Goal: Task Accomplishment & Management: Use online tool/utility

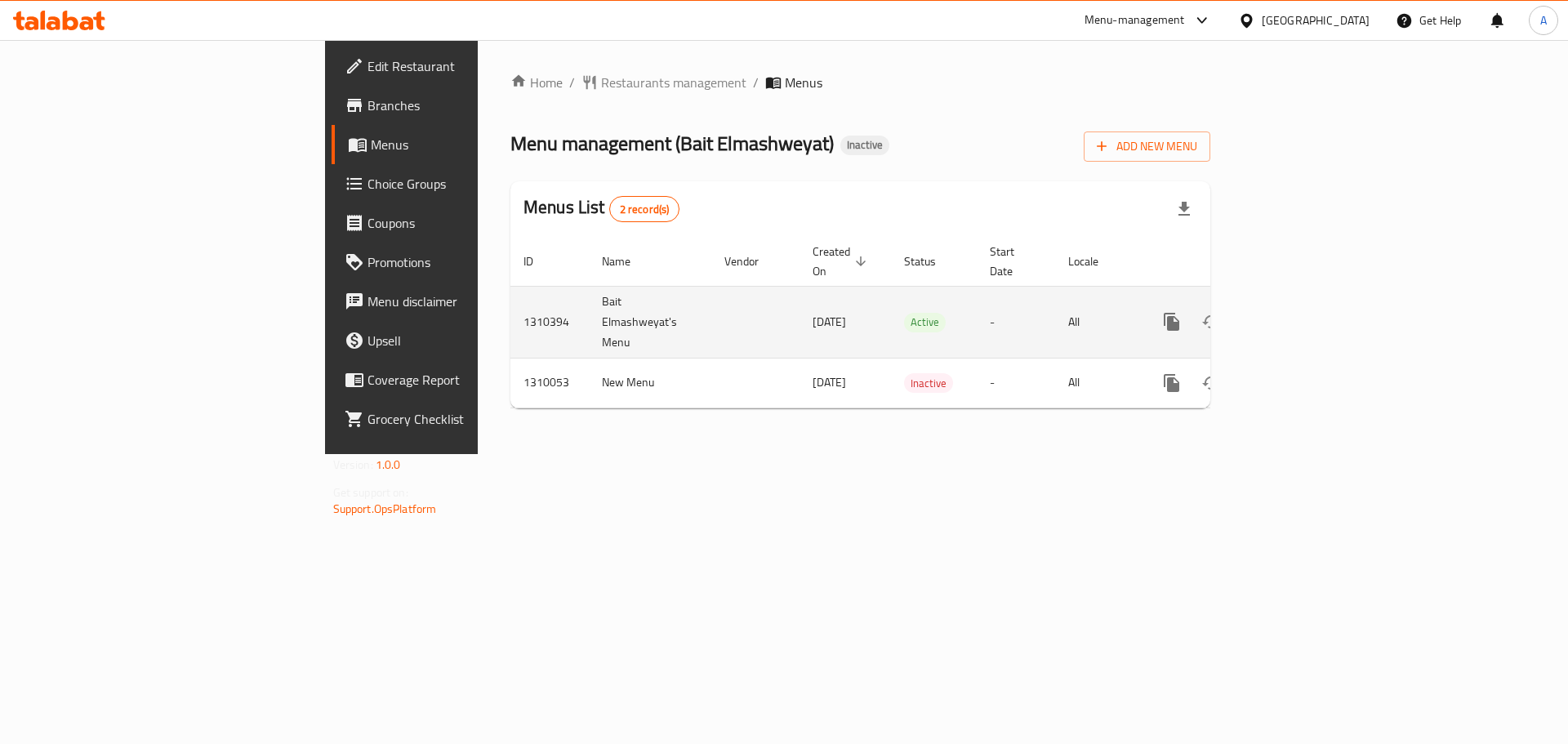
click at [1309, 302] on link "enhanced table" at bounding box center [1290, 322] width 39 height 39
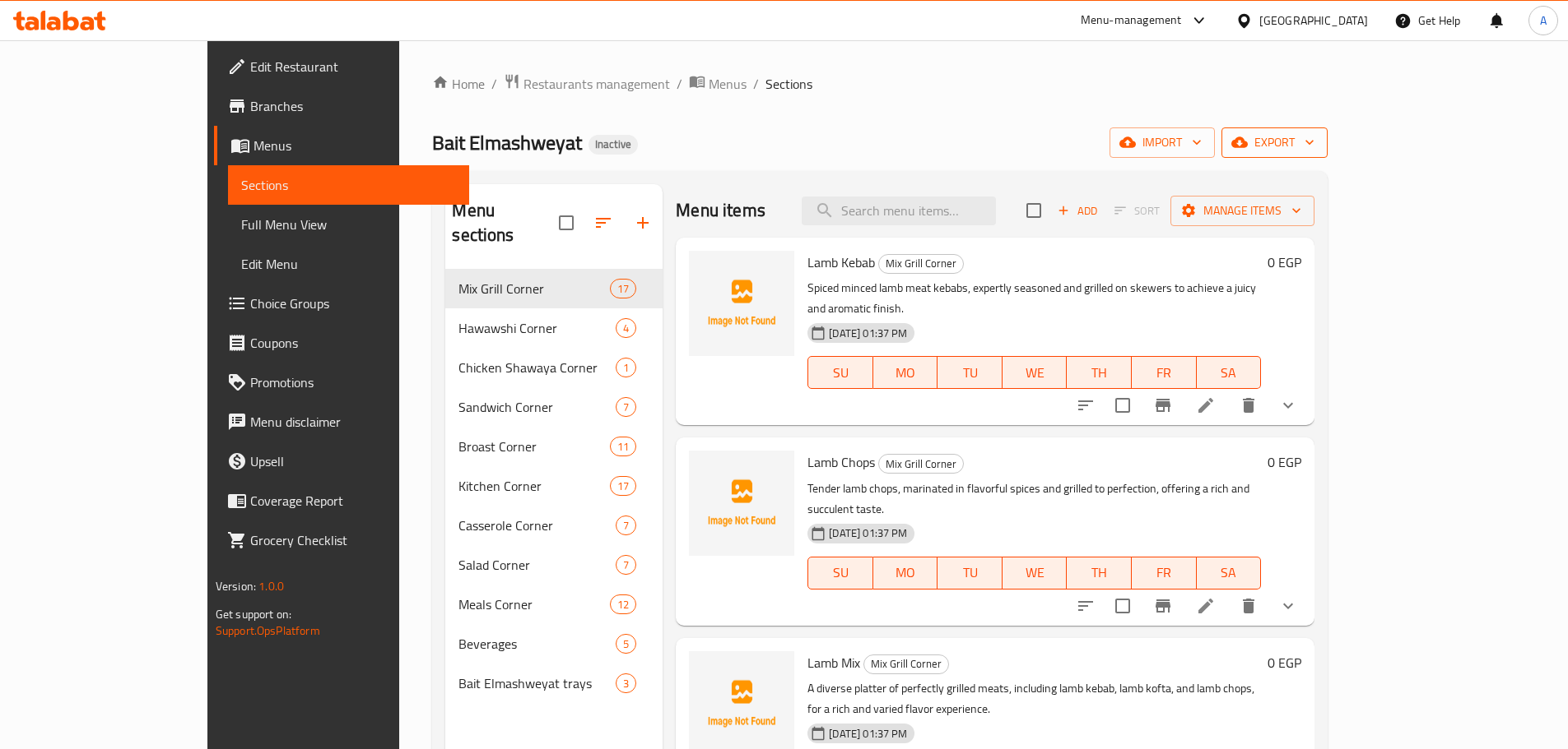
click at [1315, 145] on span "export" at bounding box center [1274, 142] width 80 height 21
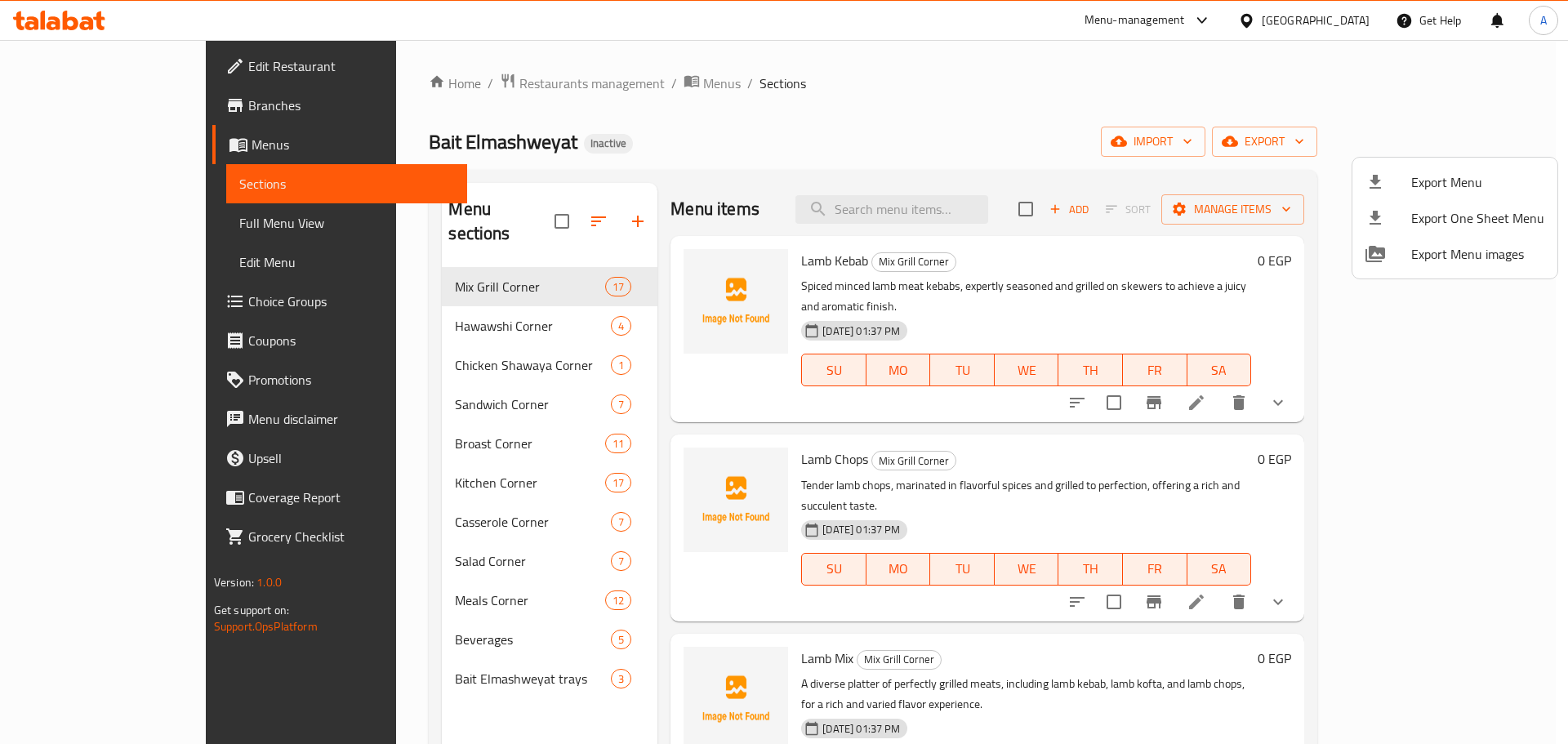
click at [1447, 179] on span "Export Menu" at bounding box center [1478, 182] width 133 height 20
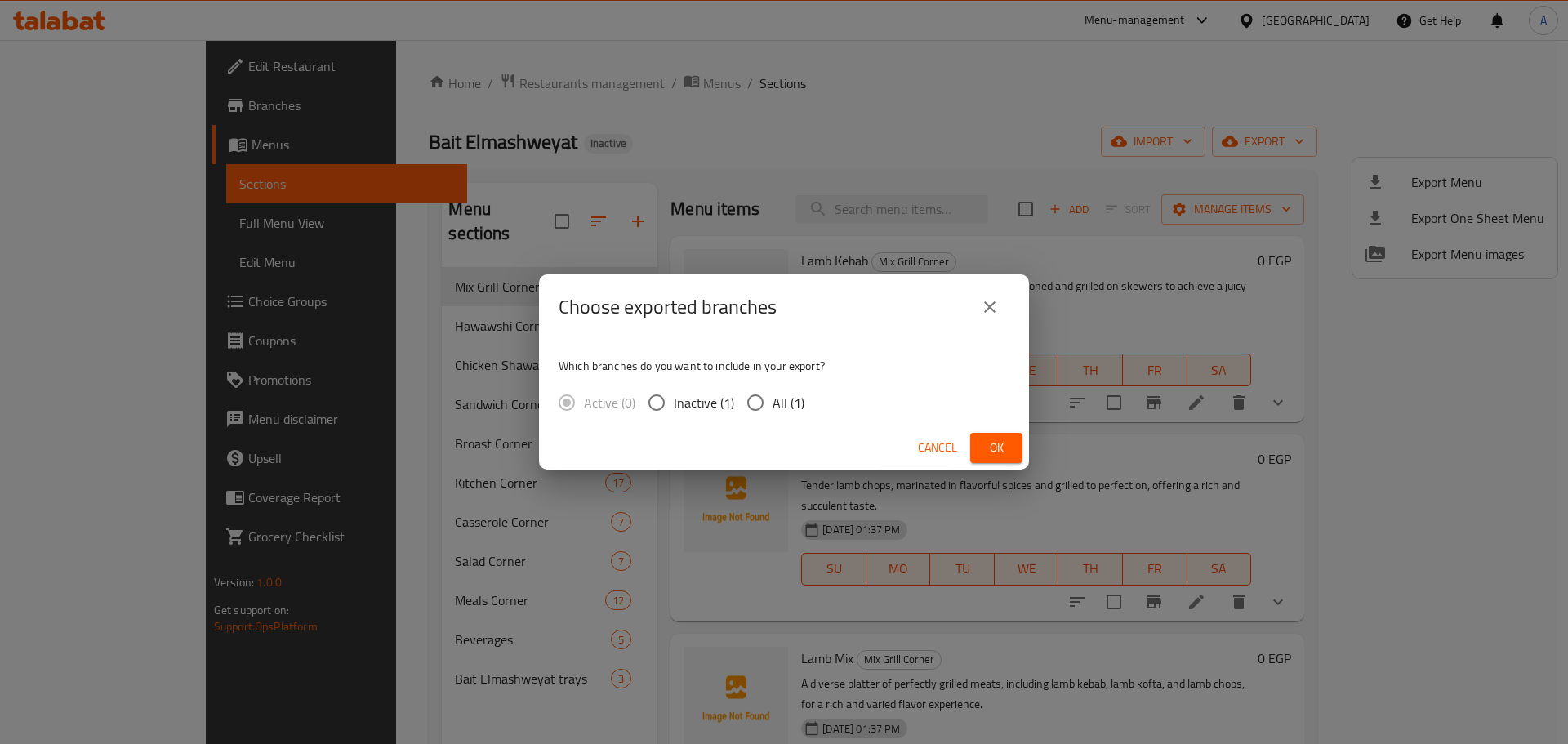
click at [772, 403] on span "All (1)" at bounding box center [788, 403] width 32 height 20
click at [772, 403] on input "All (1)" at bounding box center [755, 402] width 34 height 34
radio input "true"
click at [987, 442] on span "Ok" at bounding box center [996, 448] width 26 height 21
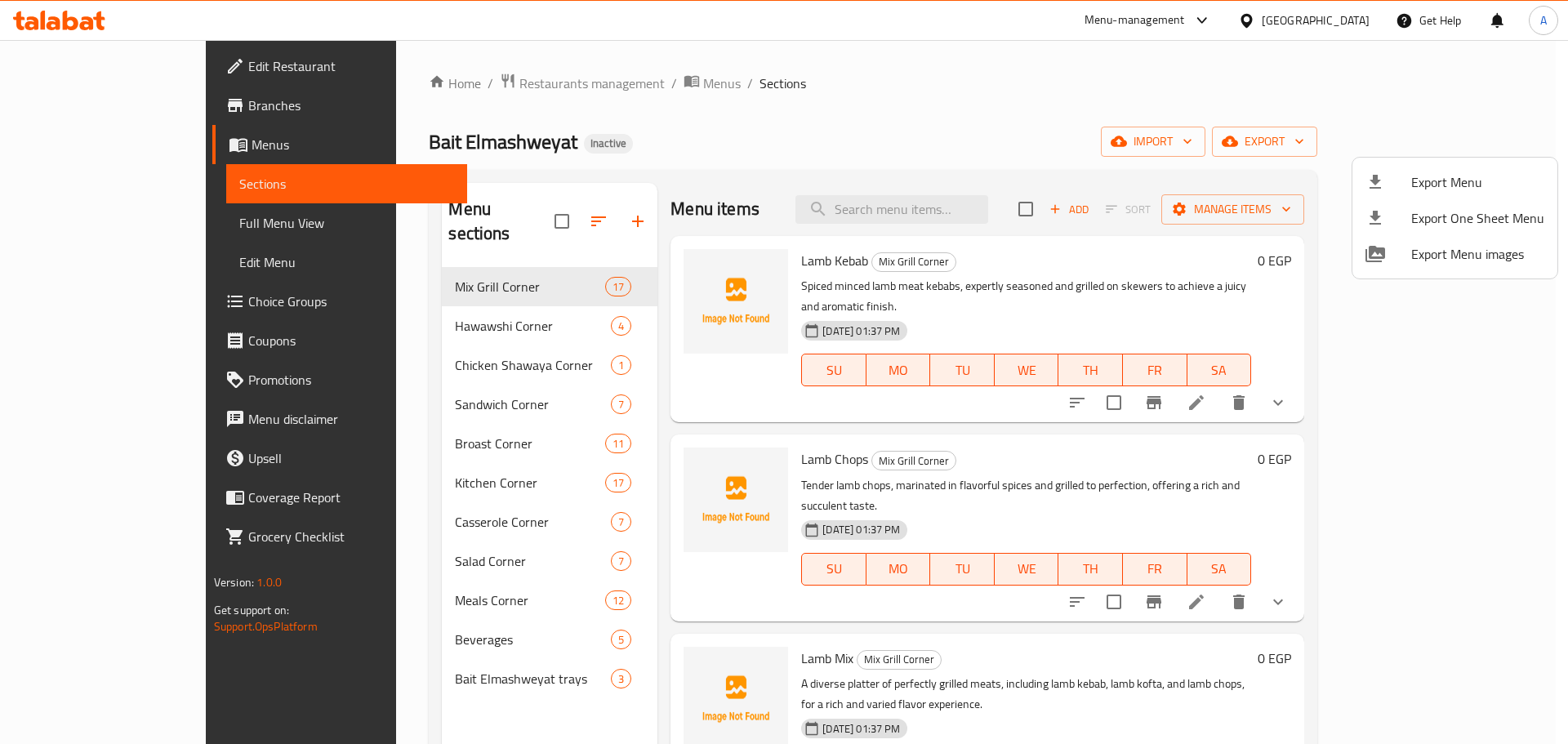
click at [535, 219] on div at bounding box center [784, 372] width 1568 height 744
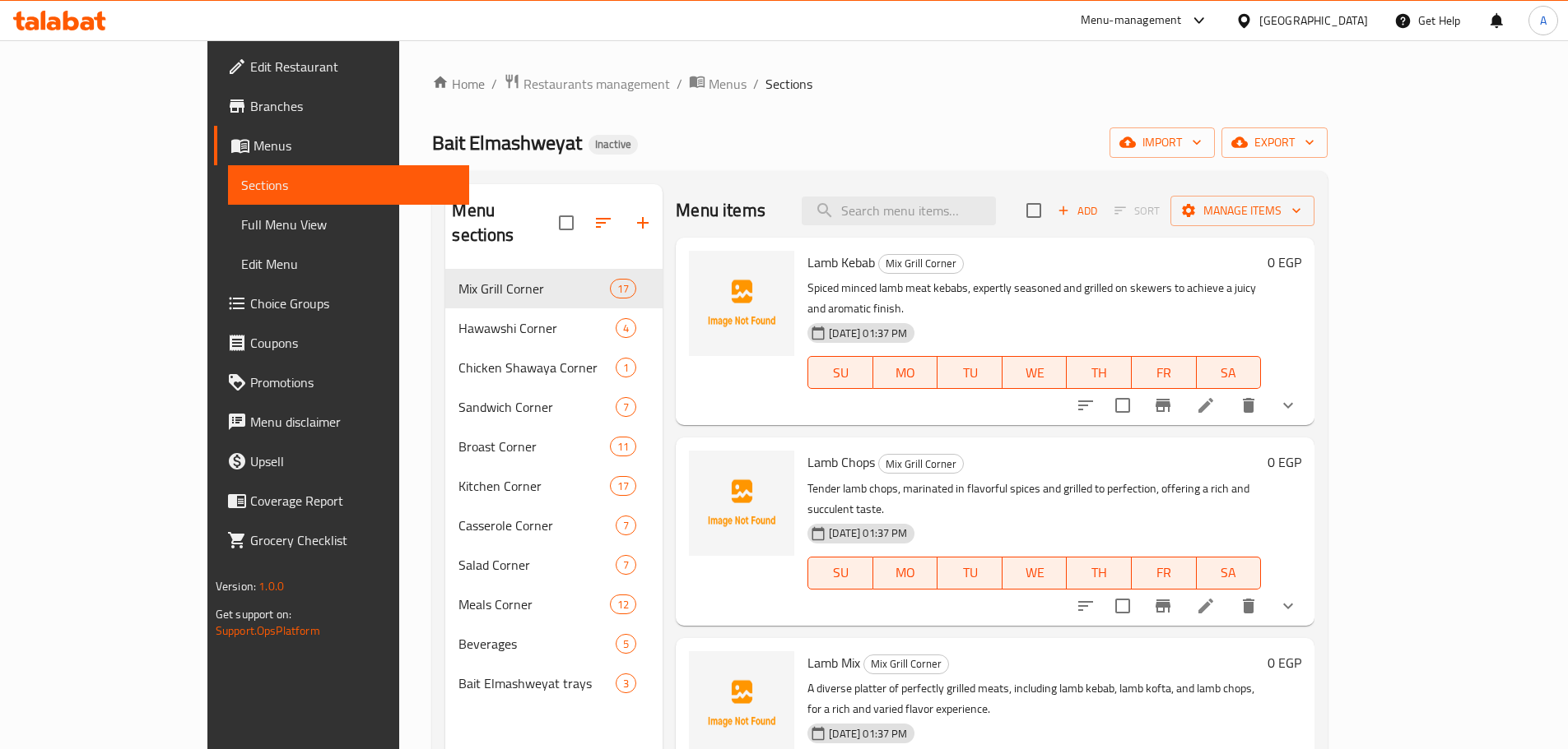
click at [583, 219] on button "button" at bounding box center [603, 223] width 40 height 40
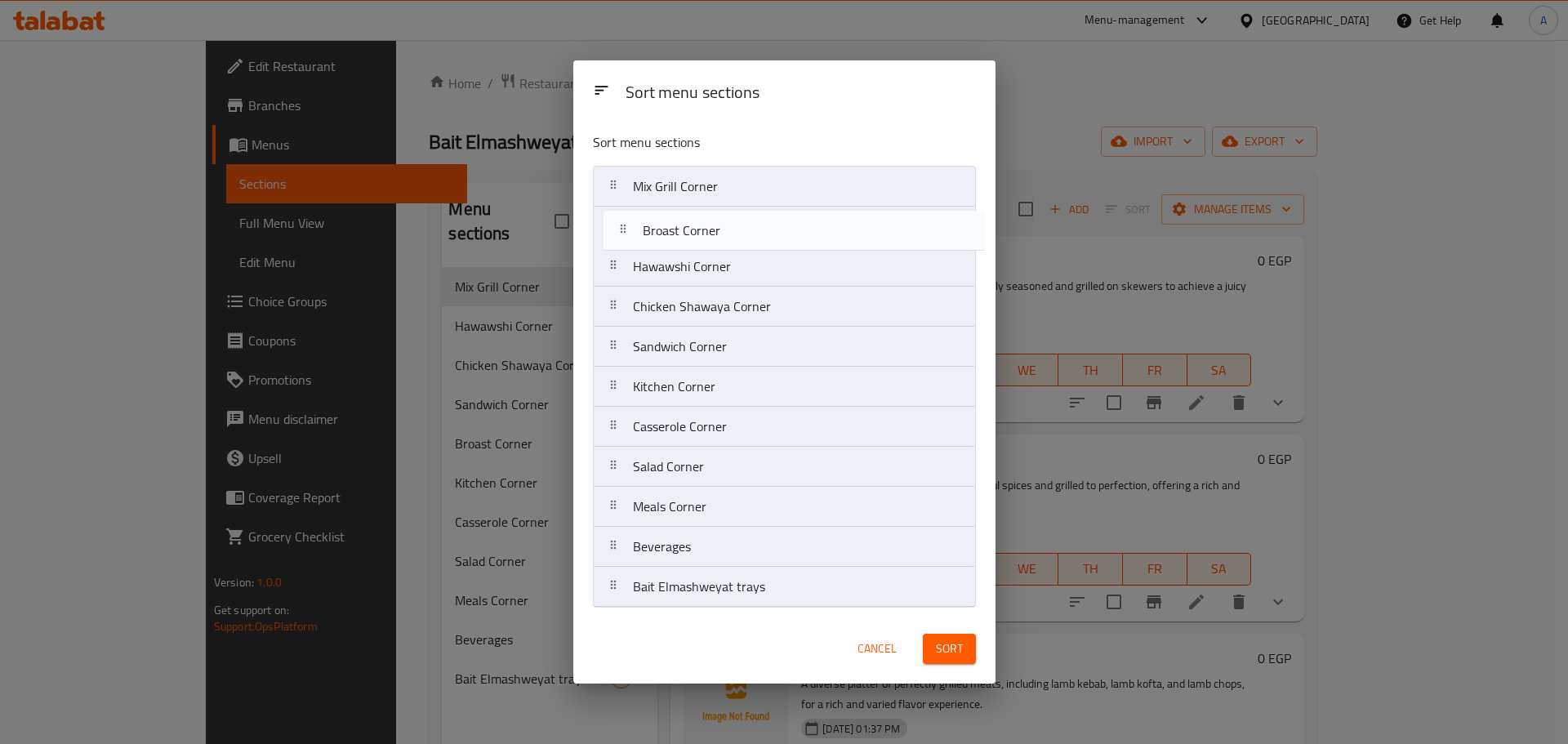
drag, startPoint x: 691, startPoint y: 360, endPoint x: 702, endPoint y: 239, distance: 121.5
click at [702, 239] on nav "Mix Grill Corner Hawawshi Corner Chicken [GEOGRAPHIC_DATA] [GEOGRAPHIC_DATA] [G…" at bounding box center [785, 386] width 384 height 442
drag, startPoint x: 757, startPoint y: 313, endPoint x: 781, endPoint y: 1, distance: 312.9
click at [757, 237] on nav "Mix Grill Corner [GEOGRAPHIC_DATA] [GEOGRAPHIC_DATA] Chicken [GEOGRAPHIC_DATA] …" at bounding box center [785, 386] width 384 height 442
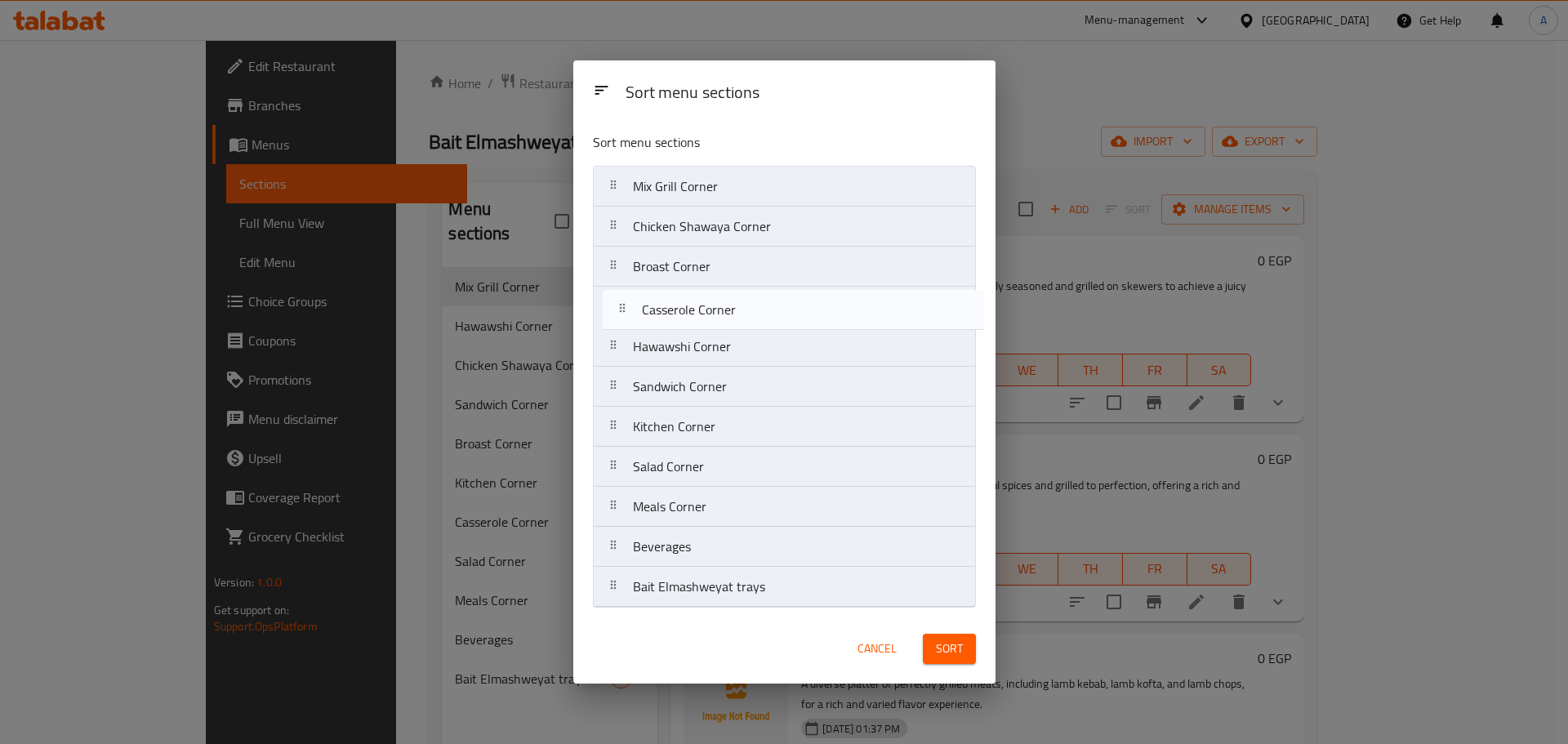
drag, startPoint x: 683, startPoint y: 443, endPoint x: 692, endPoint y: 321, distance: 122.3
click at [692, 321] on nav "Mix Grill Corner Chicken [GEOGRAPHIC_DATA] [GEOGRAPHIC_DATA] [GEOGRAPHIC_DATA] …" at bounding box center [785, 386] width 384 height 442
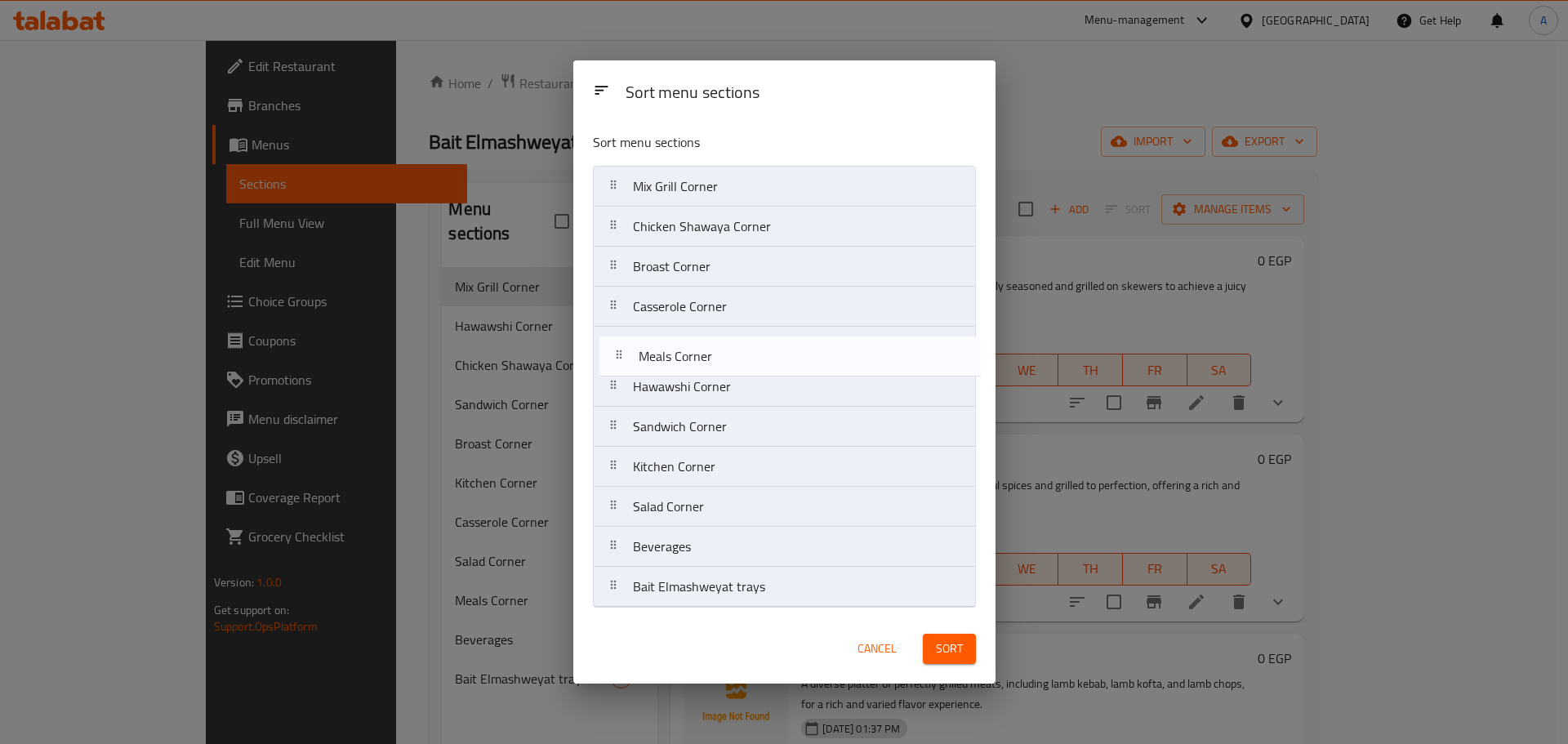
drag, startPoint x: 713, startPoint y: 508, endPoint x: 722, endPoint y: 338, distance: 170.2
click at [722, 338] on nav "Mix Grill Corner Chicken [GEOGRAPHIC_DATA] [GEOGRAPHIC_DATA] [GEOGRAPHIC_DATA] …" at bounding box center [785, 386] width 384 height 442
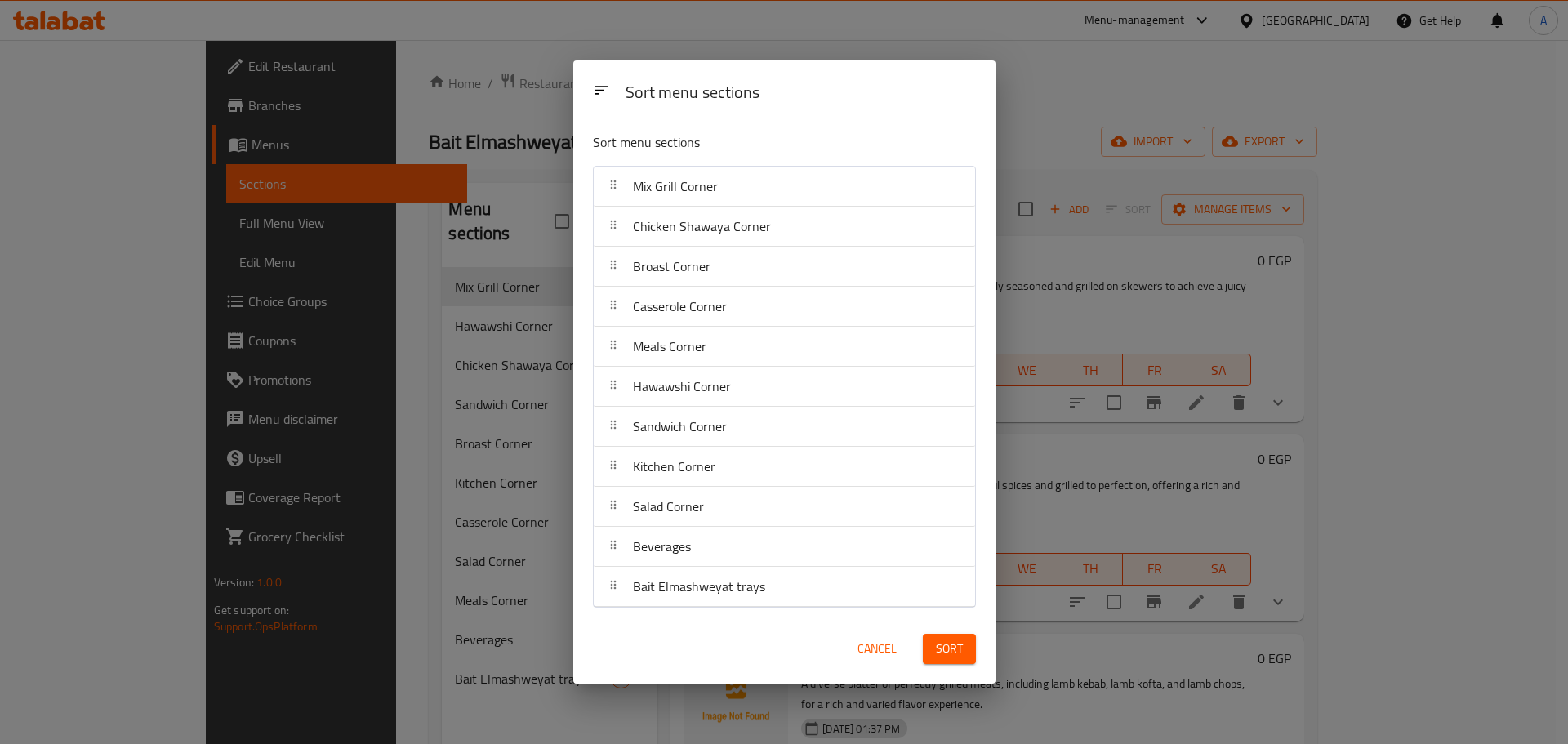
click at [958, 653] on span "Sort" at bounding box center [950, 649] width 27 height 21
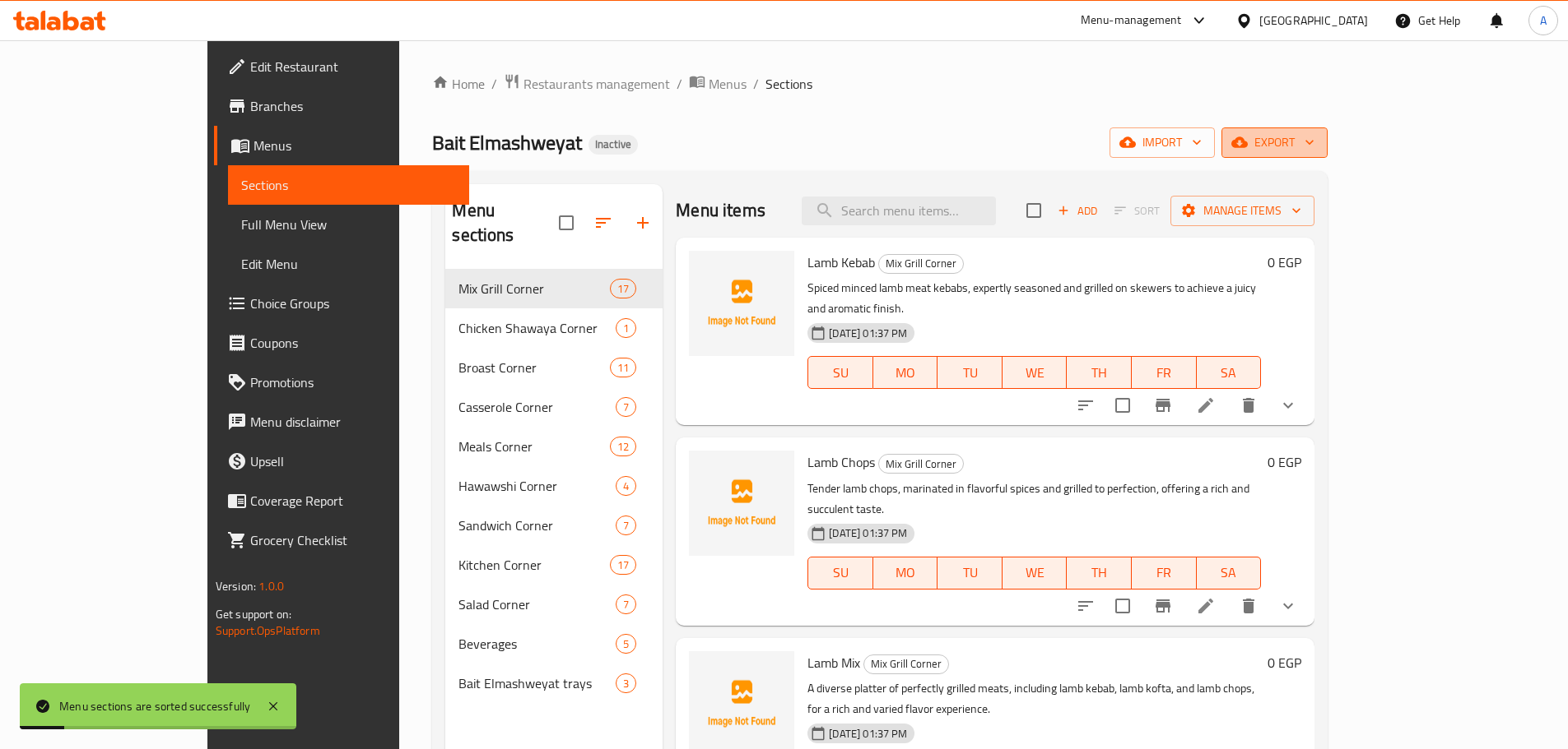
click at [1327, 130] on button "export" at bounding box center [1274, 143] width 106 height 31
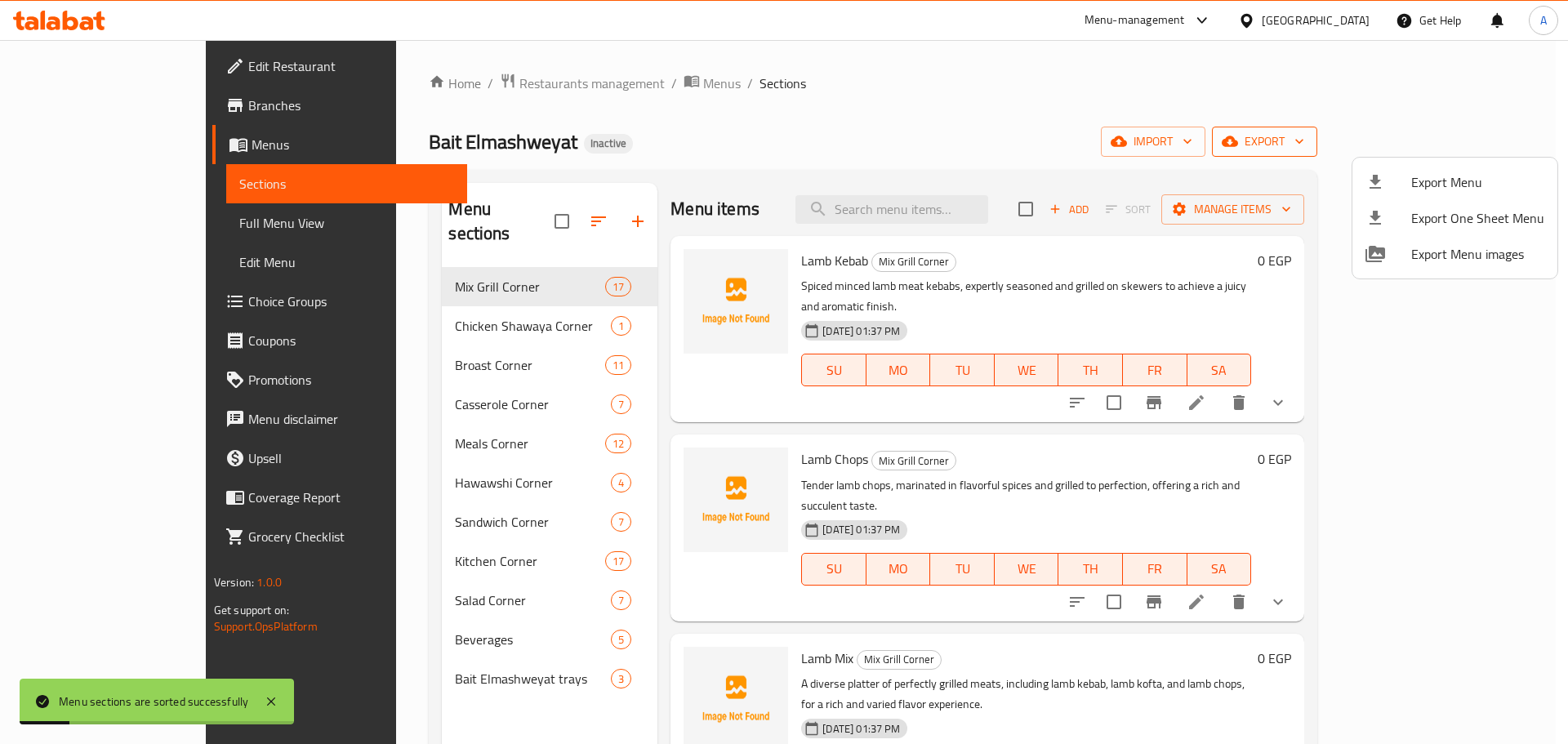
click at [1432, 184] on span "Export Menu" at bounding box center [1478, 182] width 133 height 20
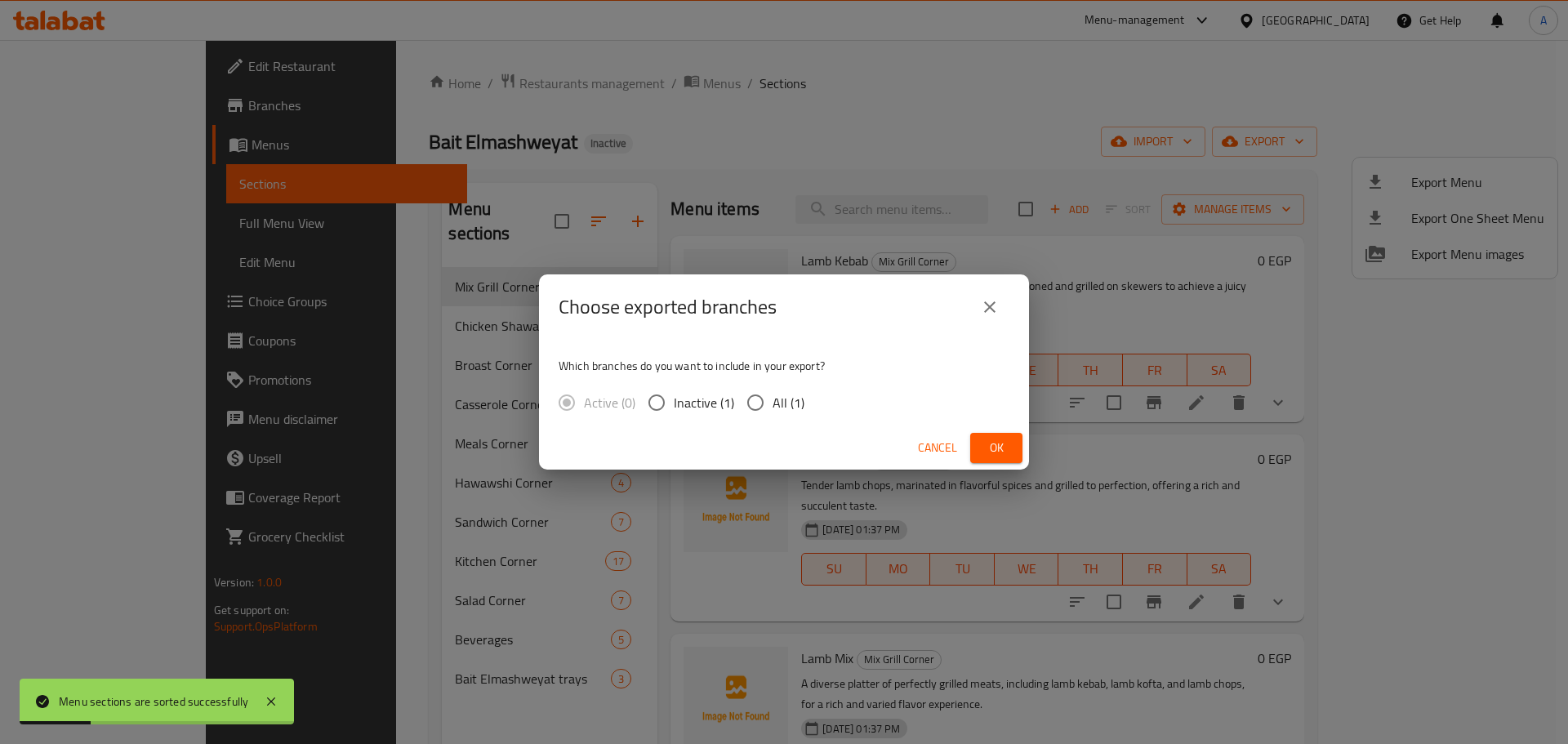
drag, startPoint x: 785, startPoint y: 410, endPoint x: 814, endPoint y: 409, distance: 29.0
click at [785, 409] on span "All (1)" at bounding box center [788, 403] width 32 height 20
click at [772, 409] on input "All (1)" at bounding box center [755, 402] width 34 height 34
radio input "true"
click at [1023, 439] on div "Cancel Ok" at bounding box center [784, 448] width 491 height 44
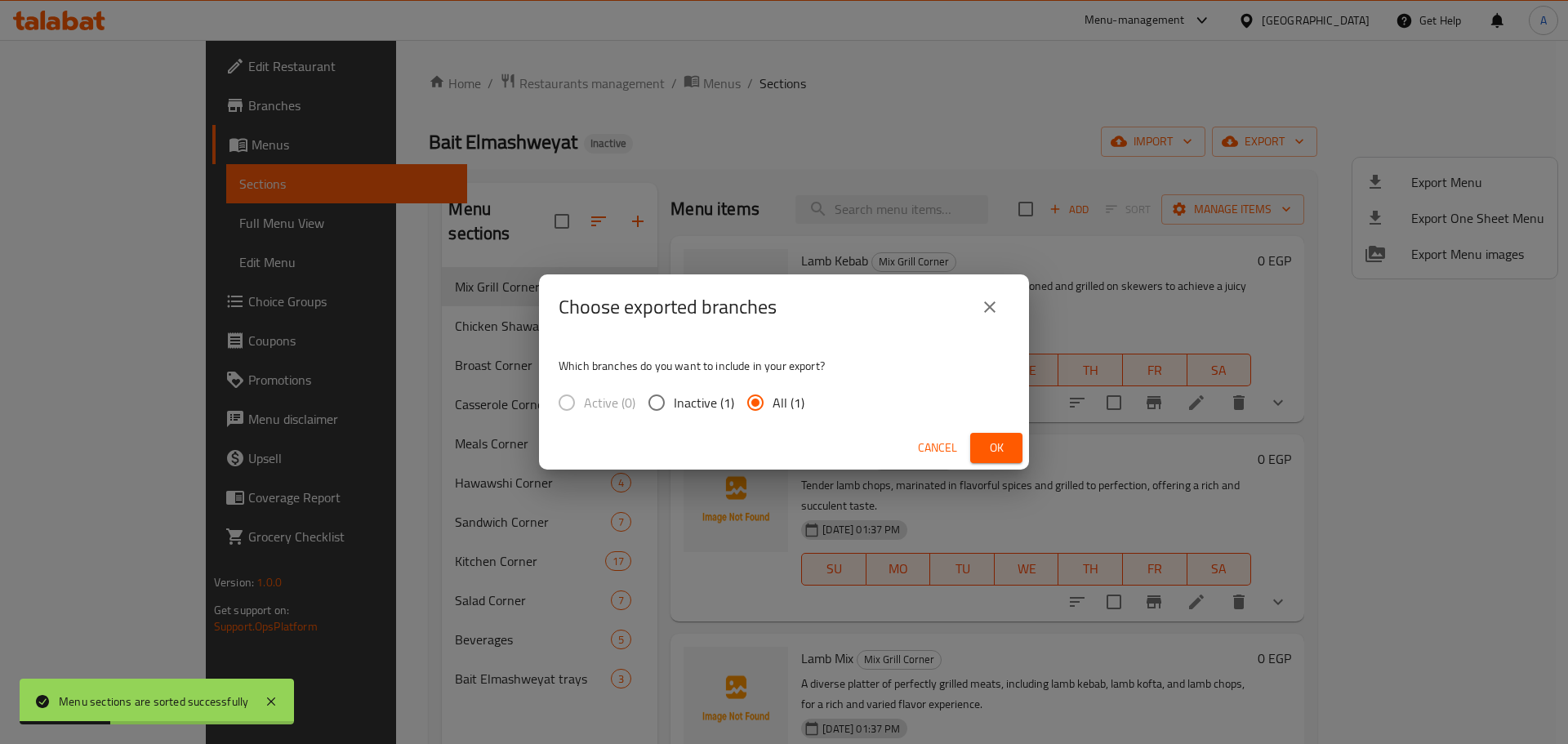
click at [1005, 462] on button "Ok" at bounding box center [996, 448] width 53 height 30
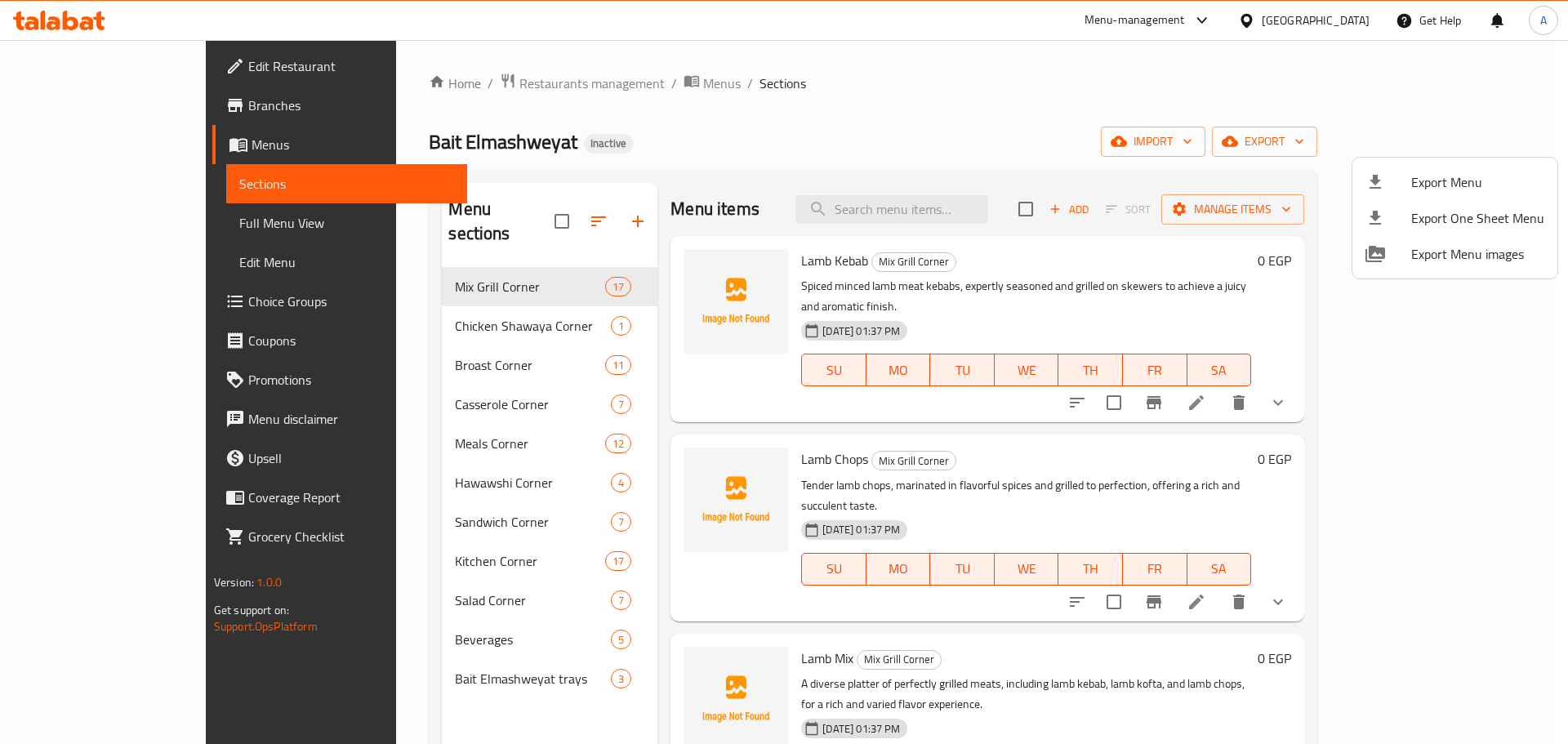
click at [1114, 158] on div at bounding box center [784, 372] width 1568 height 744
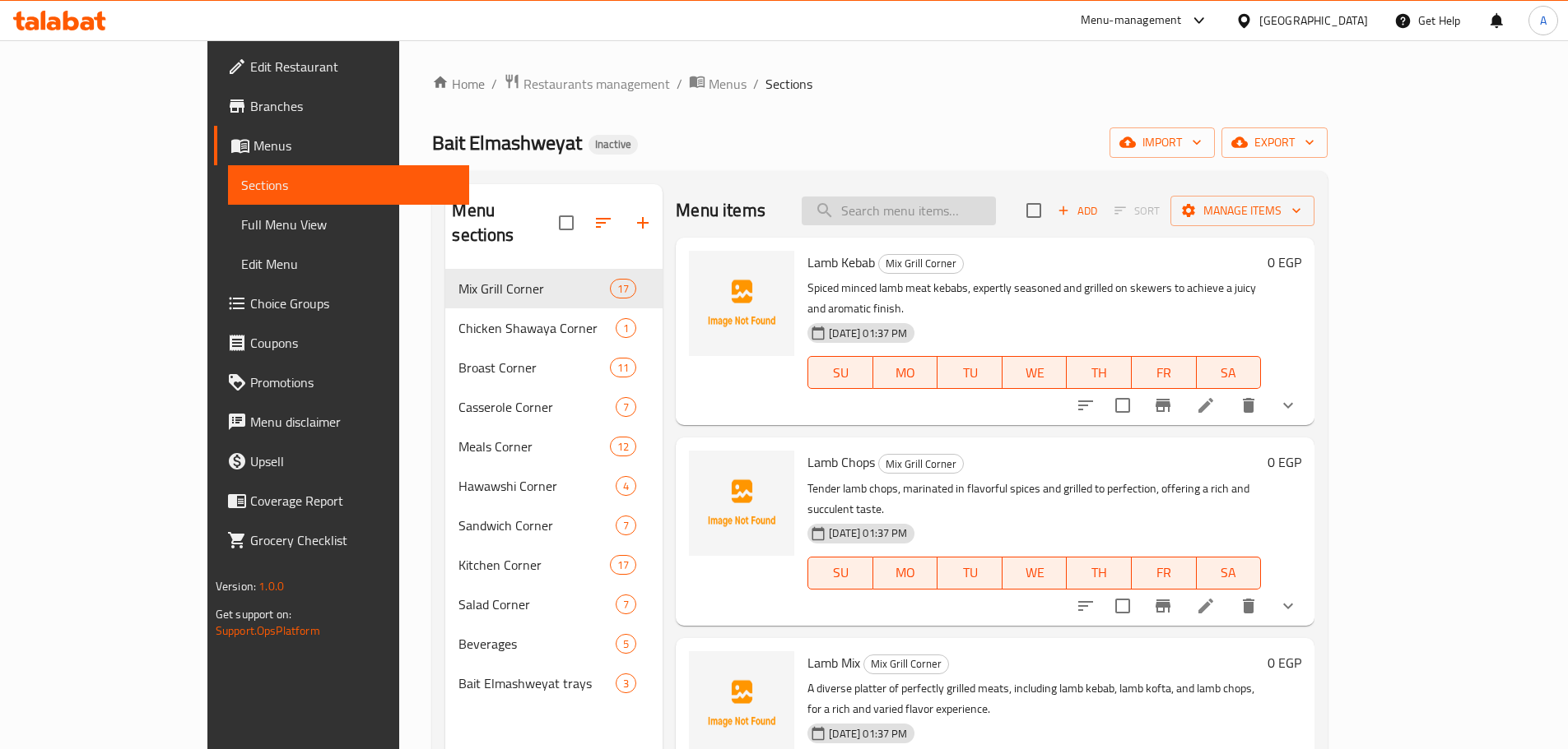
click at [975, 209] on input "search" at bounding box center [899, 211] width 194 height 29
paste input "نص فراخ"
type input "نص فراخ"
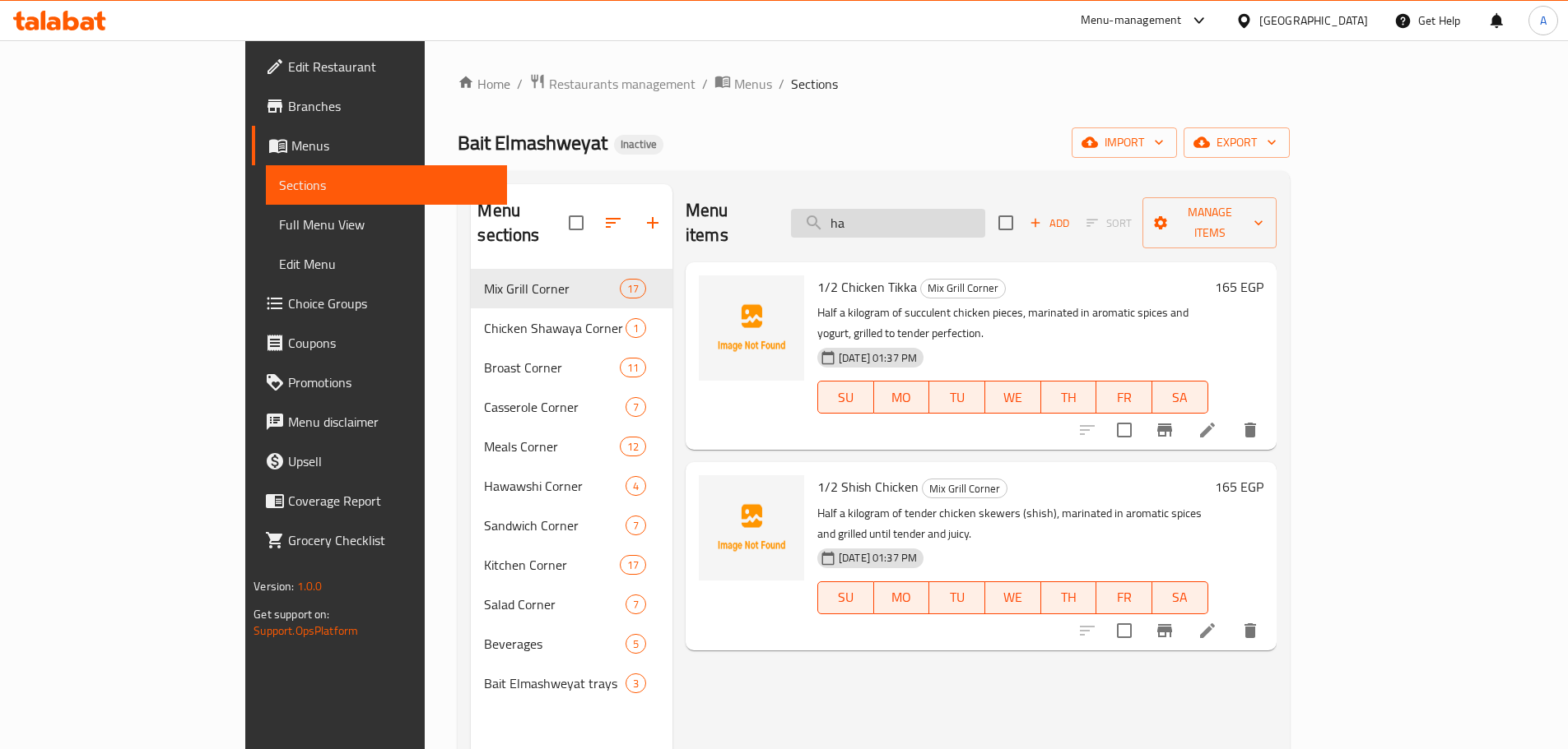
type input "h"
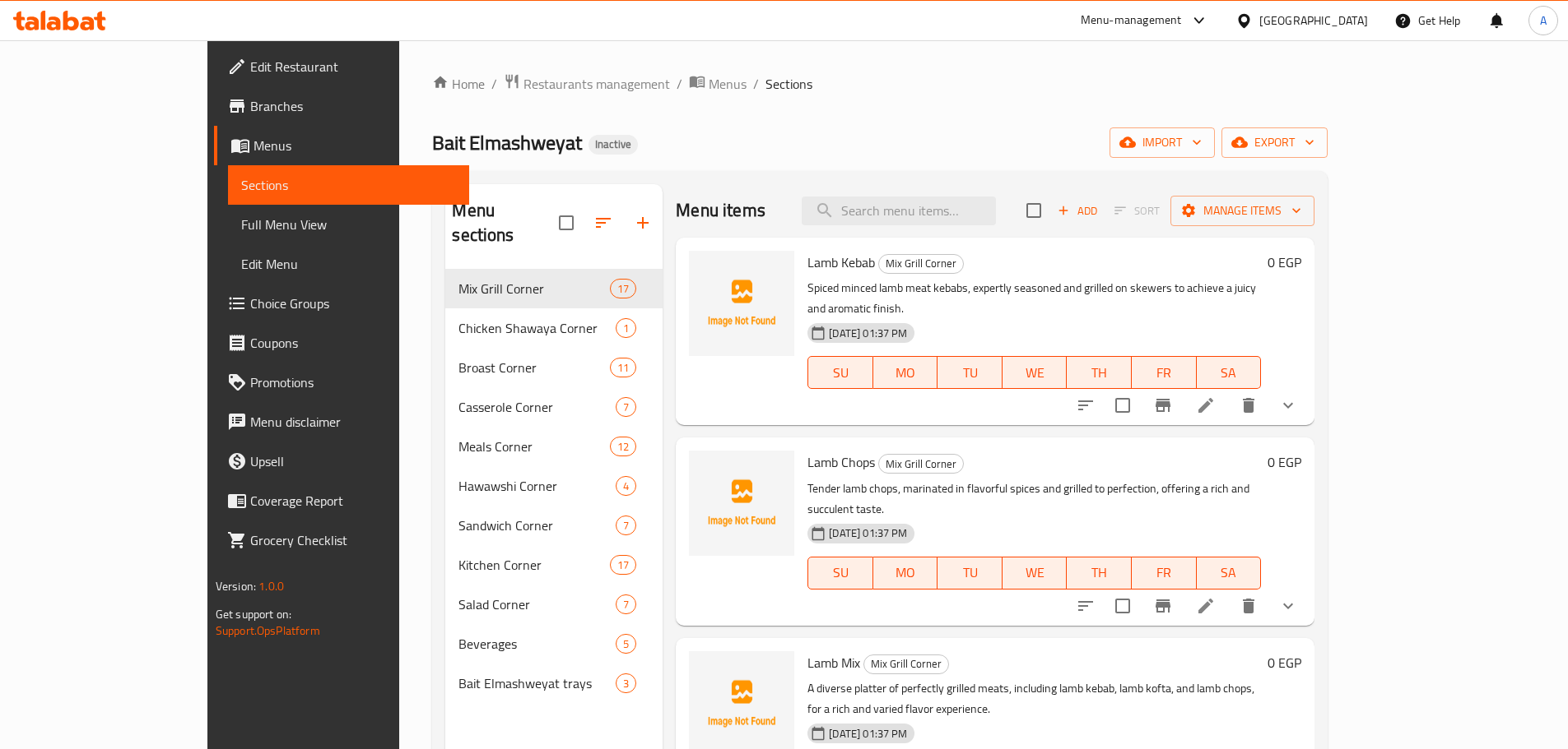
click at [241, 225] on span "Full Menu View" at bounding box center [348, 225] width 215 height 20
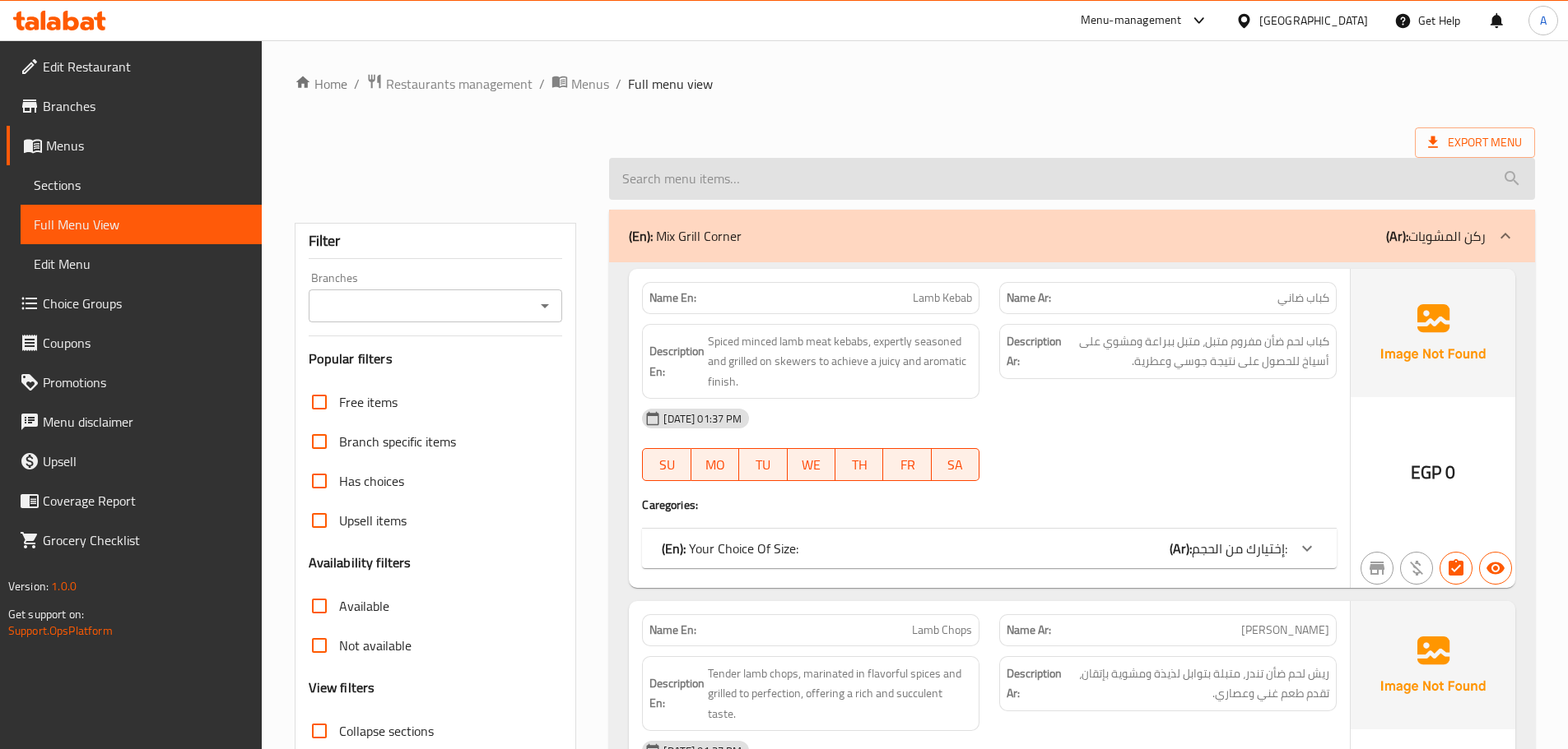
click at [844, 194] on input "search" at bounding box center [1072, 179] width 926 height 42
paste input "Mumbar"
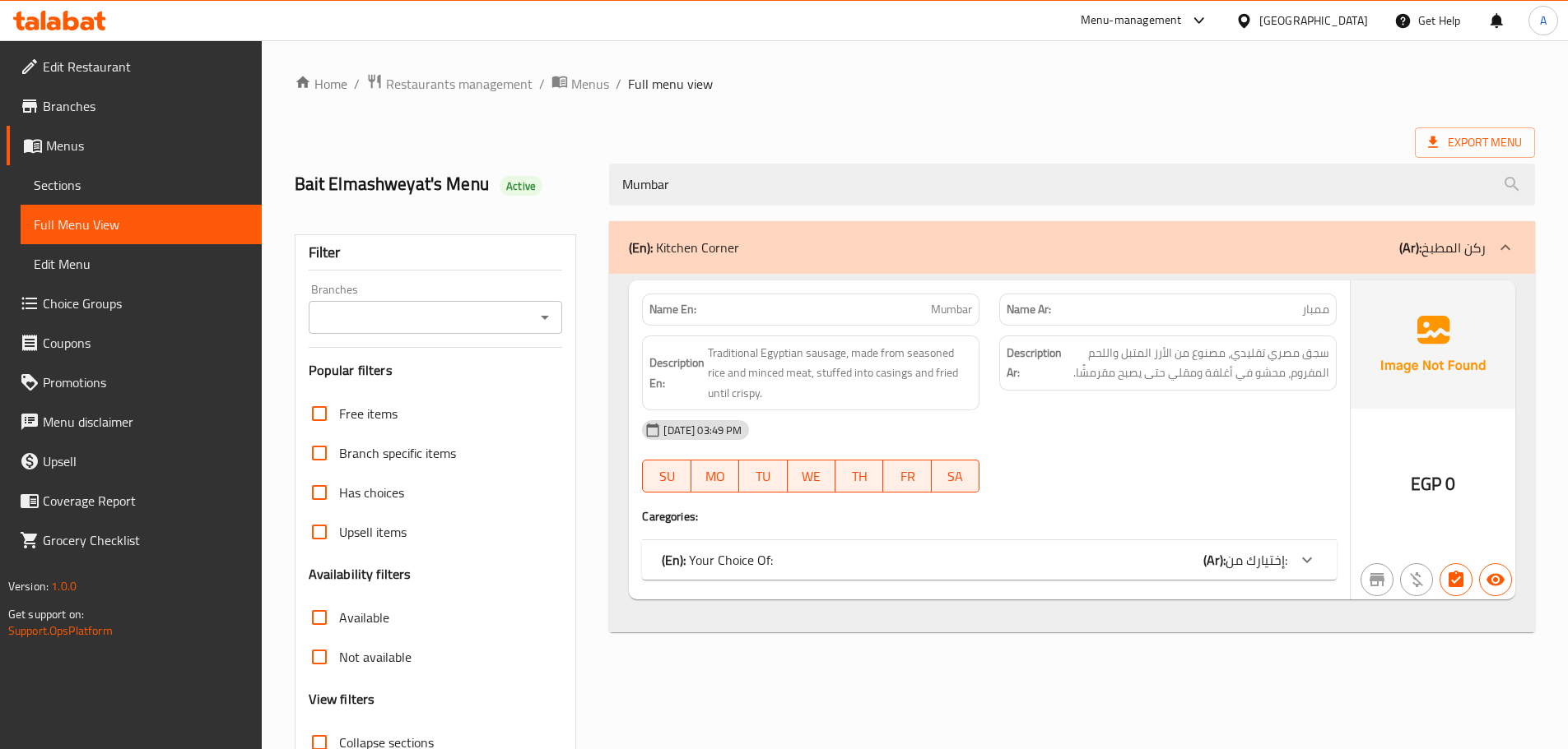
type input "Mumbar"
drag, startPoint x: 731, startPoint y: 581, endPoint x: 746, endPoint y: 557, distance: 28.3
click at [731, 579] on div "Name En: Mumbar Name Ar: ممبار Description En: Traditional Egyptian sausage, ma…" at bounding box center [989, 439] width 721 height 319
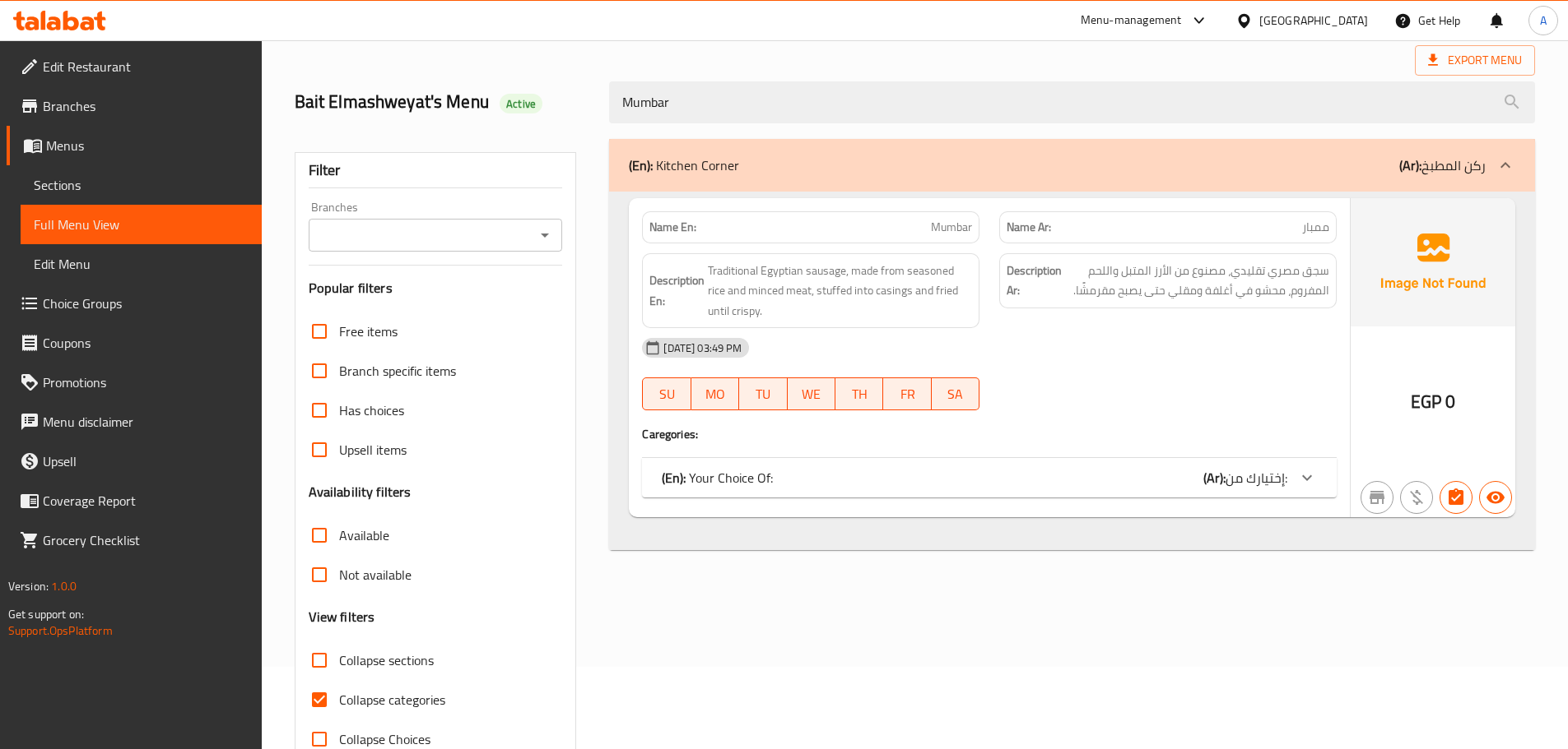
click at [776, 471] on div "(En): Your Choice Of: (Ar): إختيارك من:" at bounding box center [974, 478] width 625 height 20
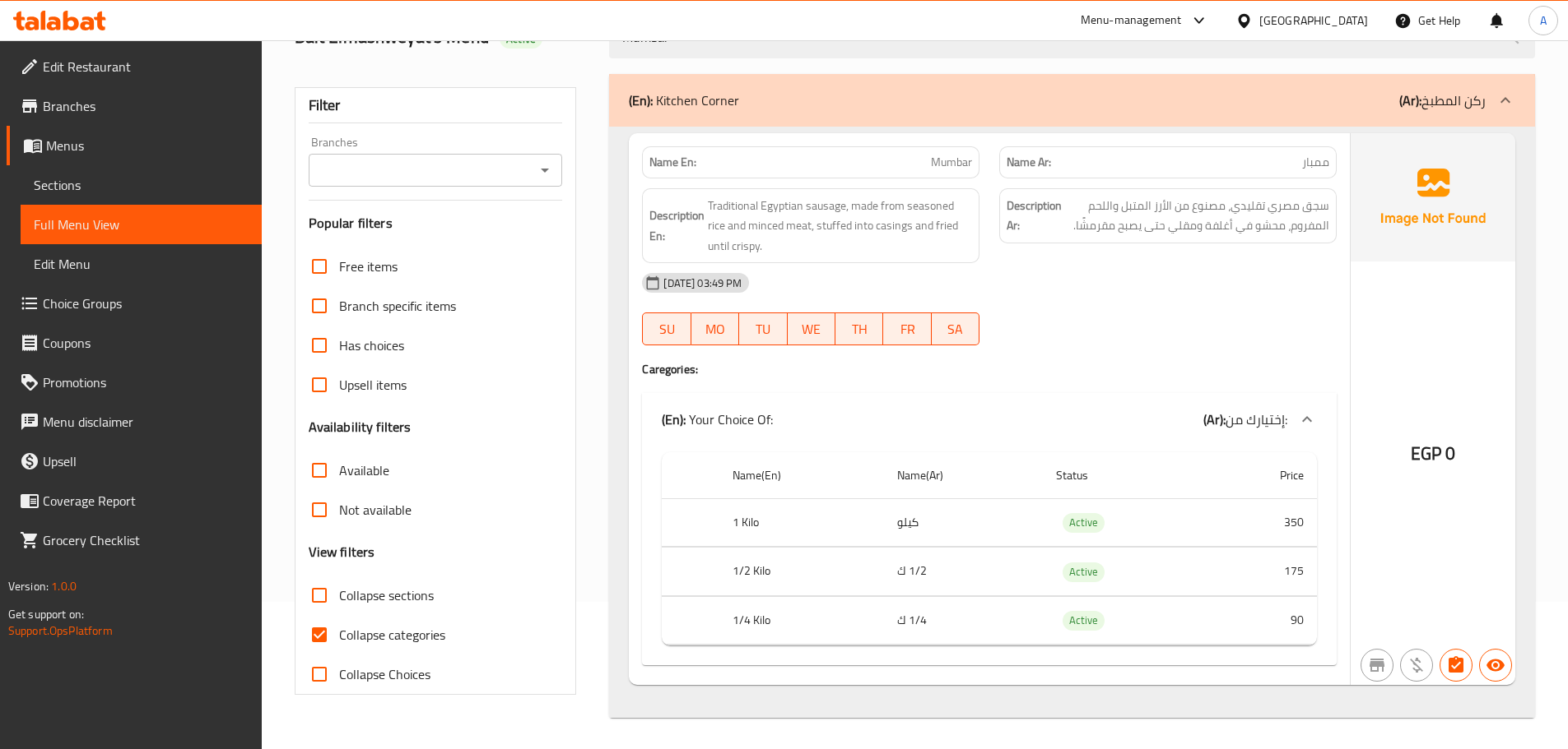
scroll to position [149, 0]
